Goal: Communication & Community: Answer question/provide support

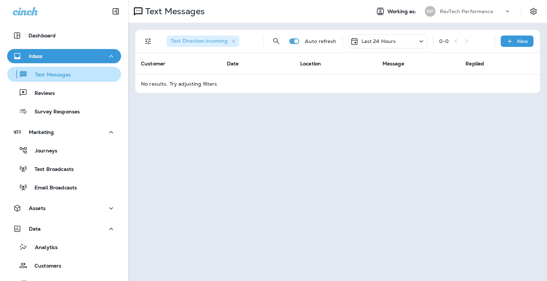
click at [54, 77] on p "Text Messages" at bounding box center [49, 75] width 43 height 7
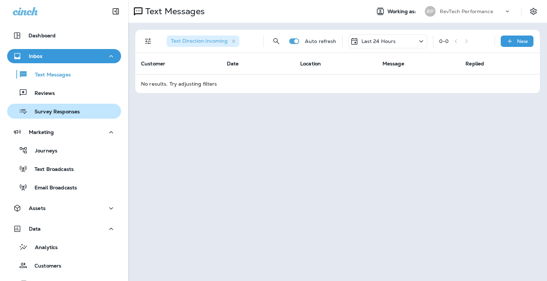
click at [65, 112] on p "Survey Responses" at bounding box center [53, 112] width 52 height 7
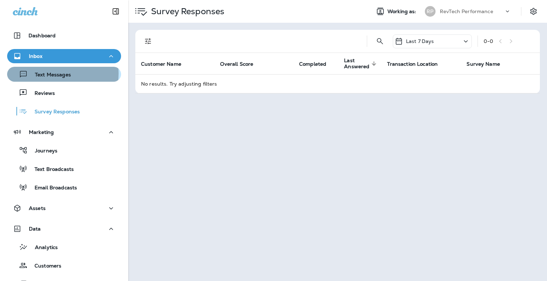
click at [56, 74] on p "Text Messages" at bounding box center [49, 75] width 43 height 7
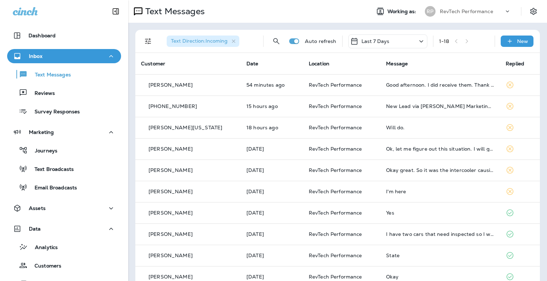
click at [376, 37] on div "Last 7 Days" at bounding box center [369, 41] width 39 height 9
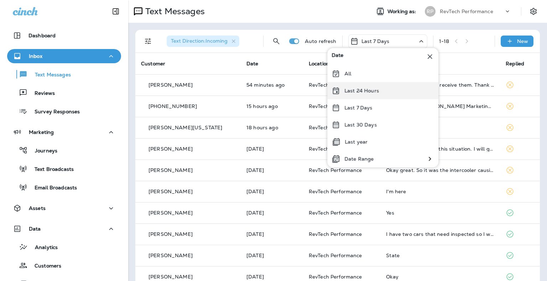
click at [355, 87] on div "Last 24 Hours" at bounding box center [382, 90] width 111 height 17
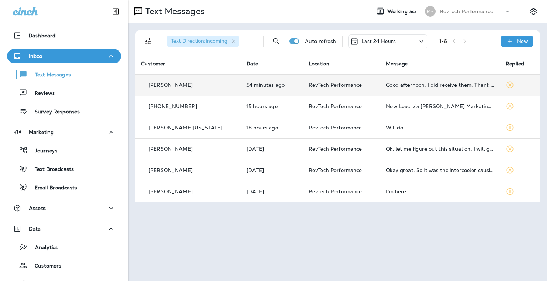
click at [430, 93] on td "Good afternoon. I did receive them. Thank you again." at bounding box center [440, 84] width 120 height 21
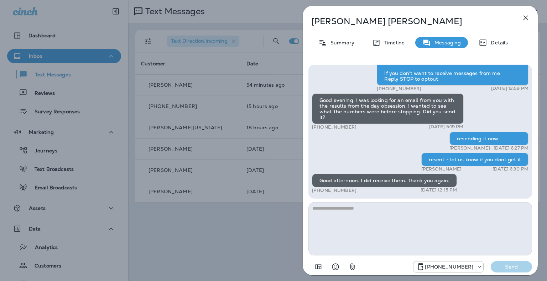
click at [406, 212] on textarea at bounding box center [419, 228] width 223 height 53
type textarea "*"
click at [395, 236] on textarea at bounding box center [419, 228] width 223 height 53
type textarea "**********"
click at [526, 20] on icon "button" at bounding box center [525, 18] width 9 height 9
